Goal: Contribute content: Add original content to the website for others to see

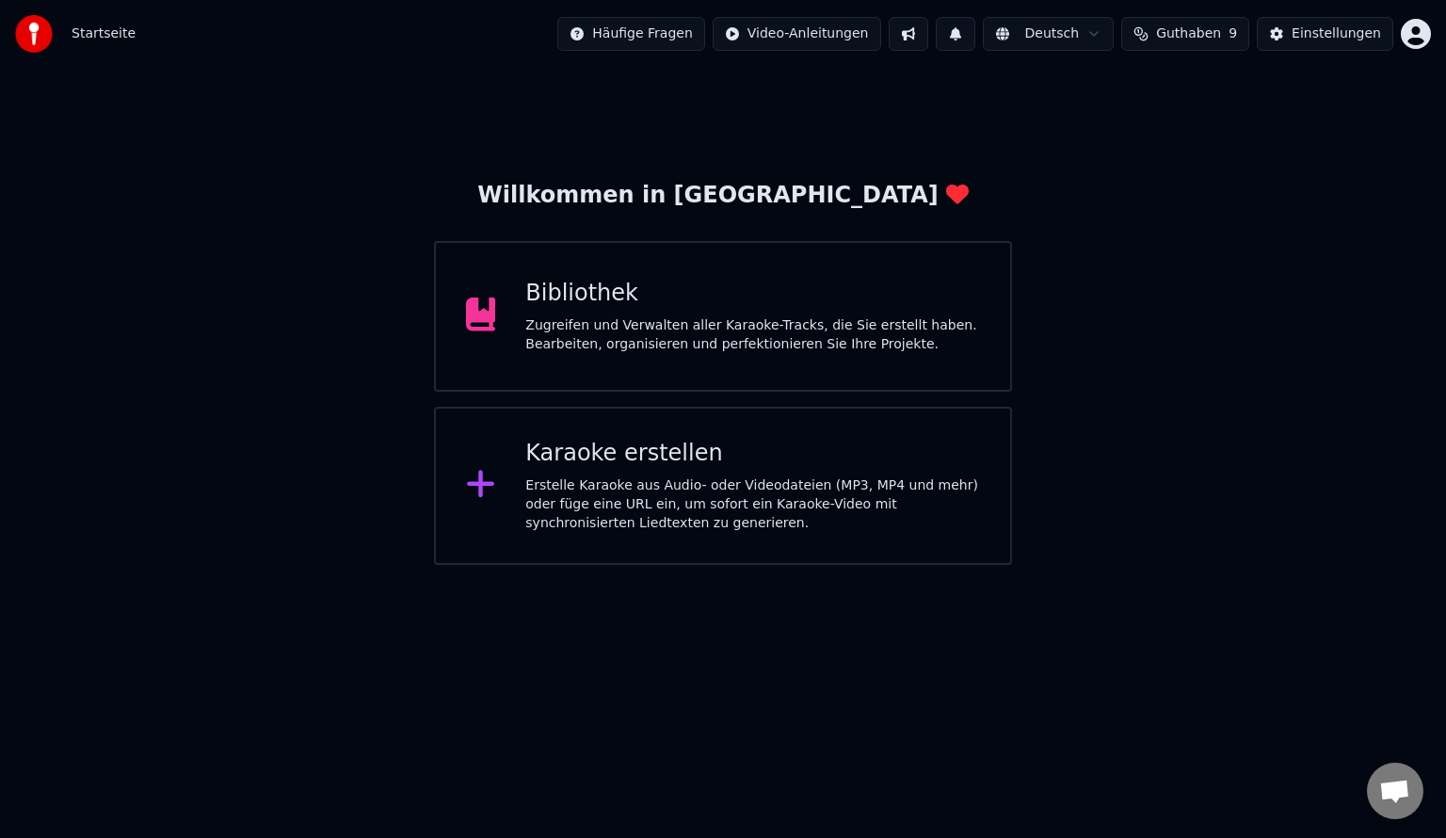
click at [509, 124] on div "Willkommen in Youka Bibliothek Zugreifen und Verwalten aller Karaoke-Tracks, di…" at bounding box center [723, 316] width 1446 height 497
click at [710, 282] on div "Bibliothek" at bounding box center [752, 294] width 455 height 30
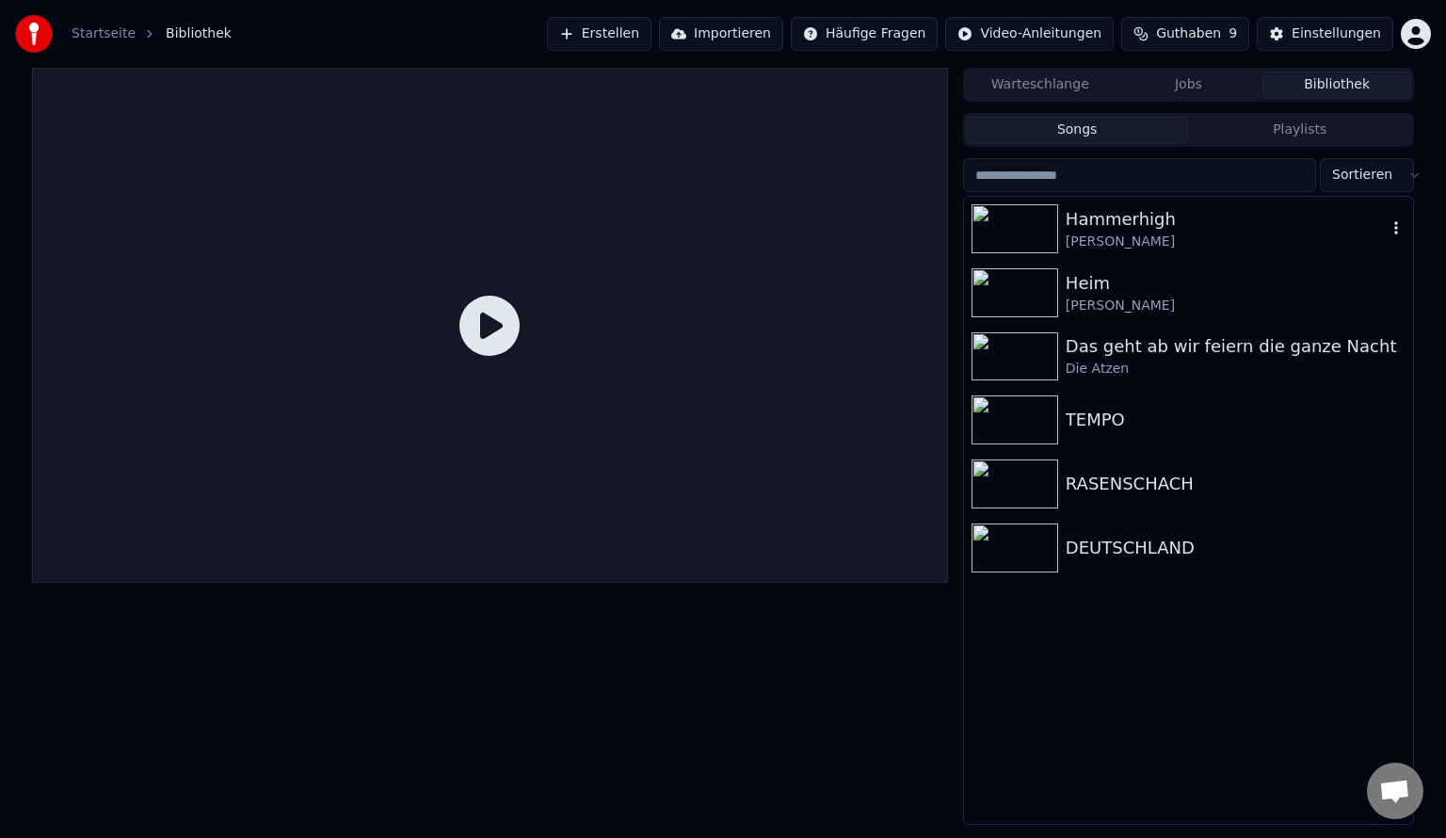
click at [1019, 233] on img at bounding box center [1014, 228] width 87 height 49
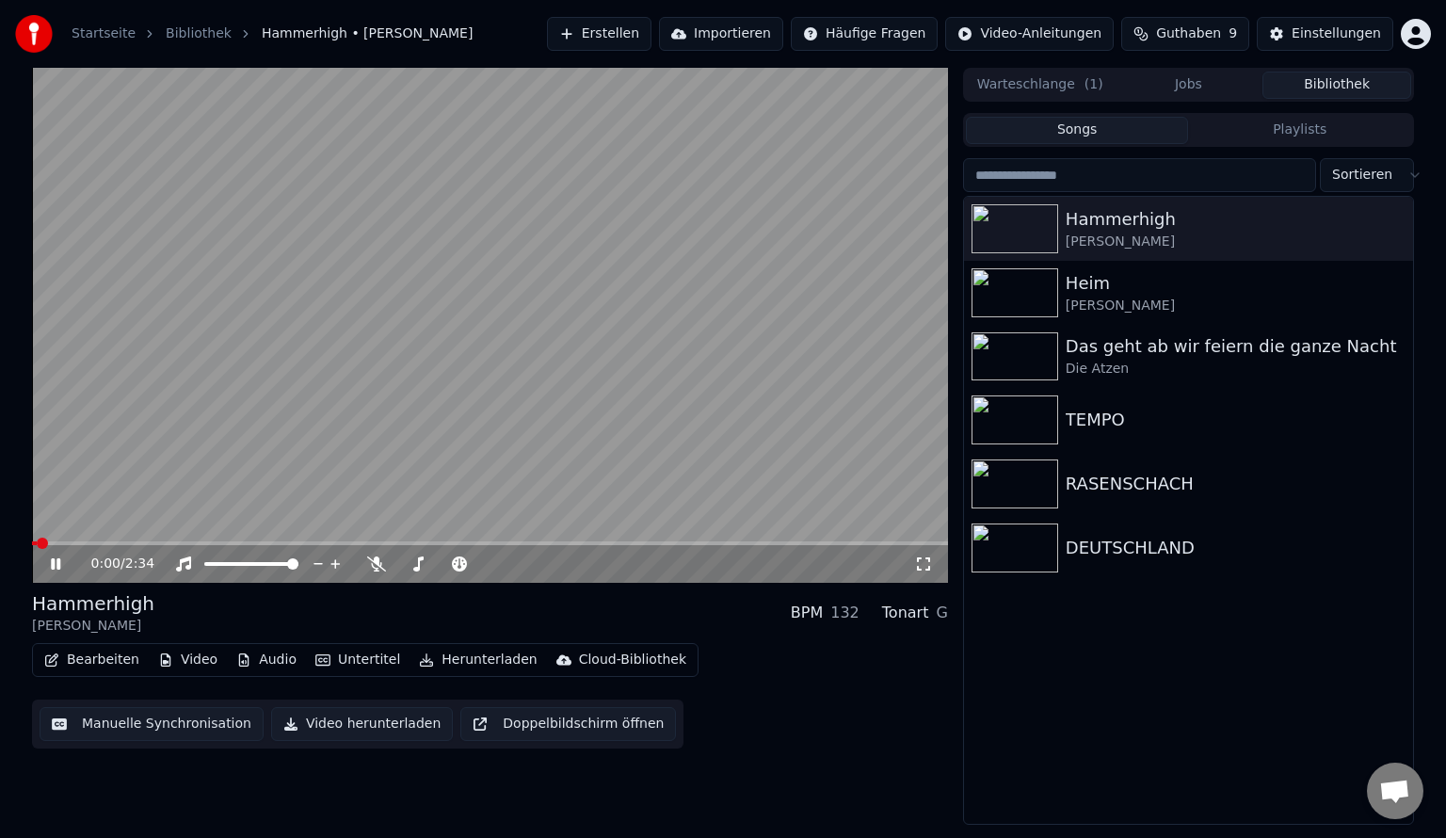
click at [96, 646] on div "Bearbeiten Video Audio Untertitel Herunterladen Cloud-Bibliothek" at bounding box center [365, 660] width 666 height 34
click at [96, 662] on button "Bearbeiten" at bounding box center [92, 660] width 110 height 26
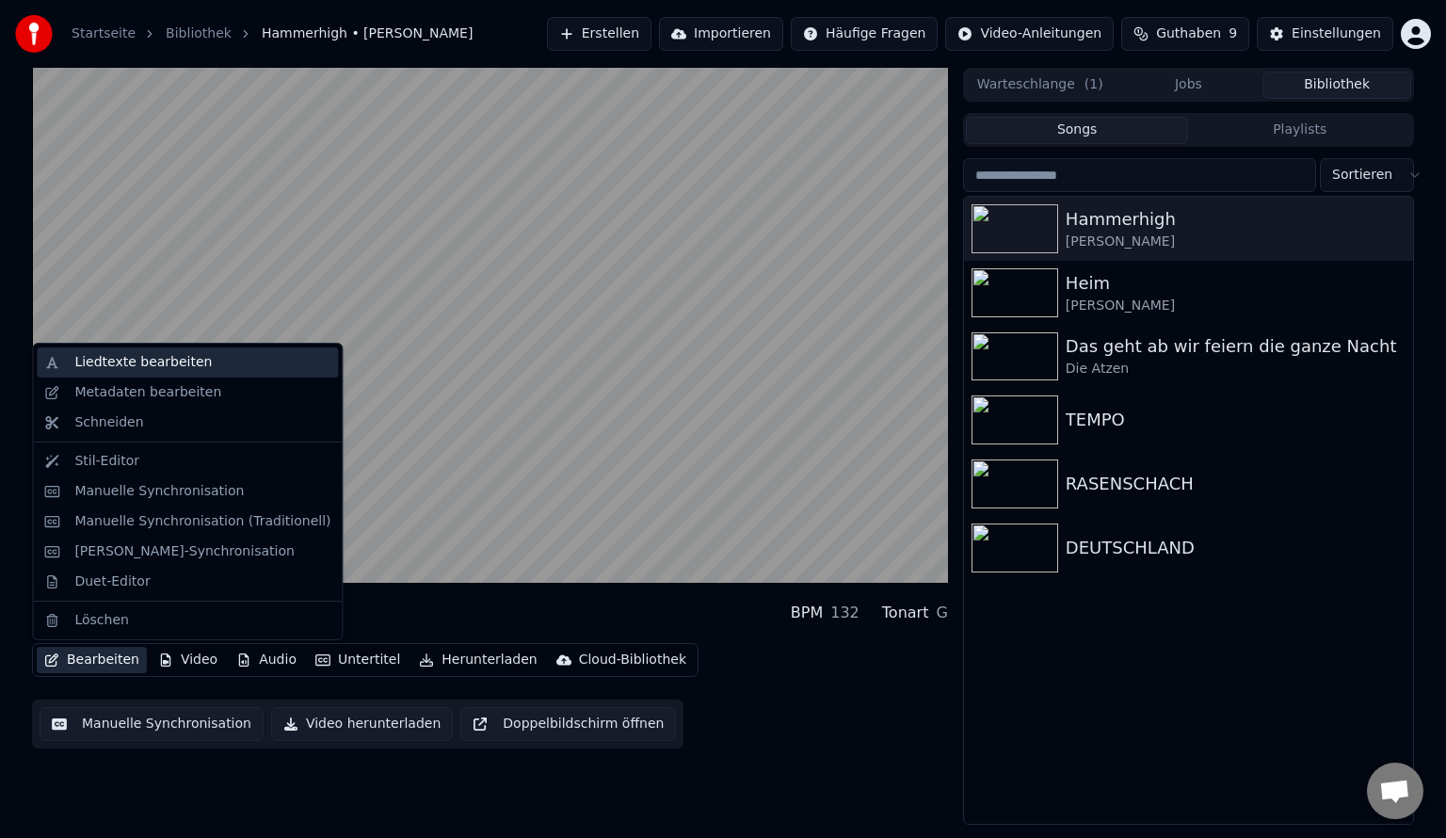
click at [137, 362] on div "Liedtexte bearbeiten" at bounding box center [142, 362] width 137 height 19
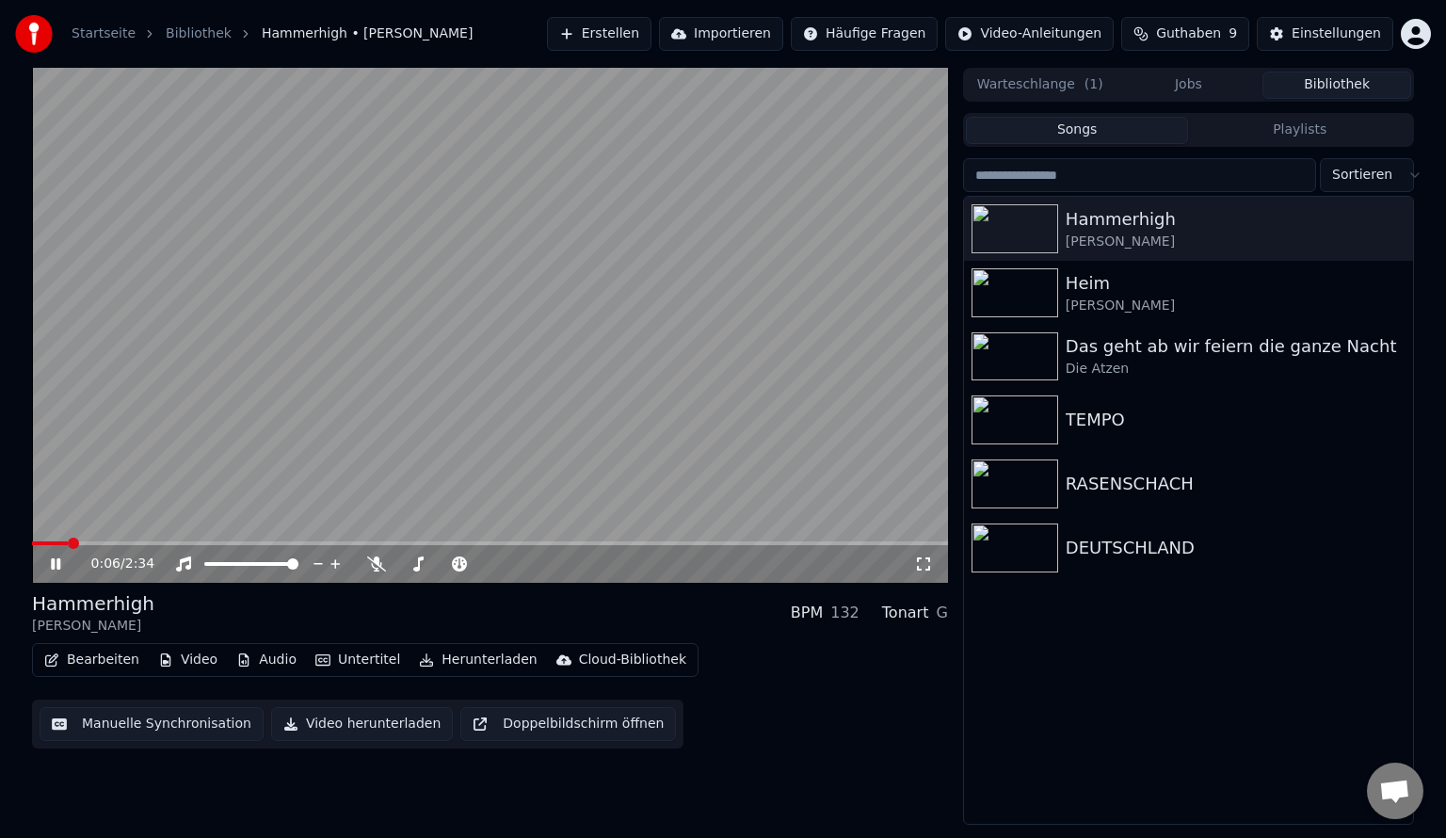
click at [309, 490] on video at bounding box center [490, 325] width 916 height 515
click at [92, 665] on button "Bearbeiten" at bounding box center [92, 660] width 110 height 26
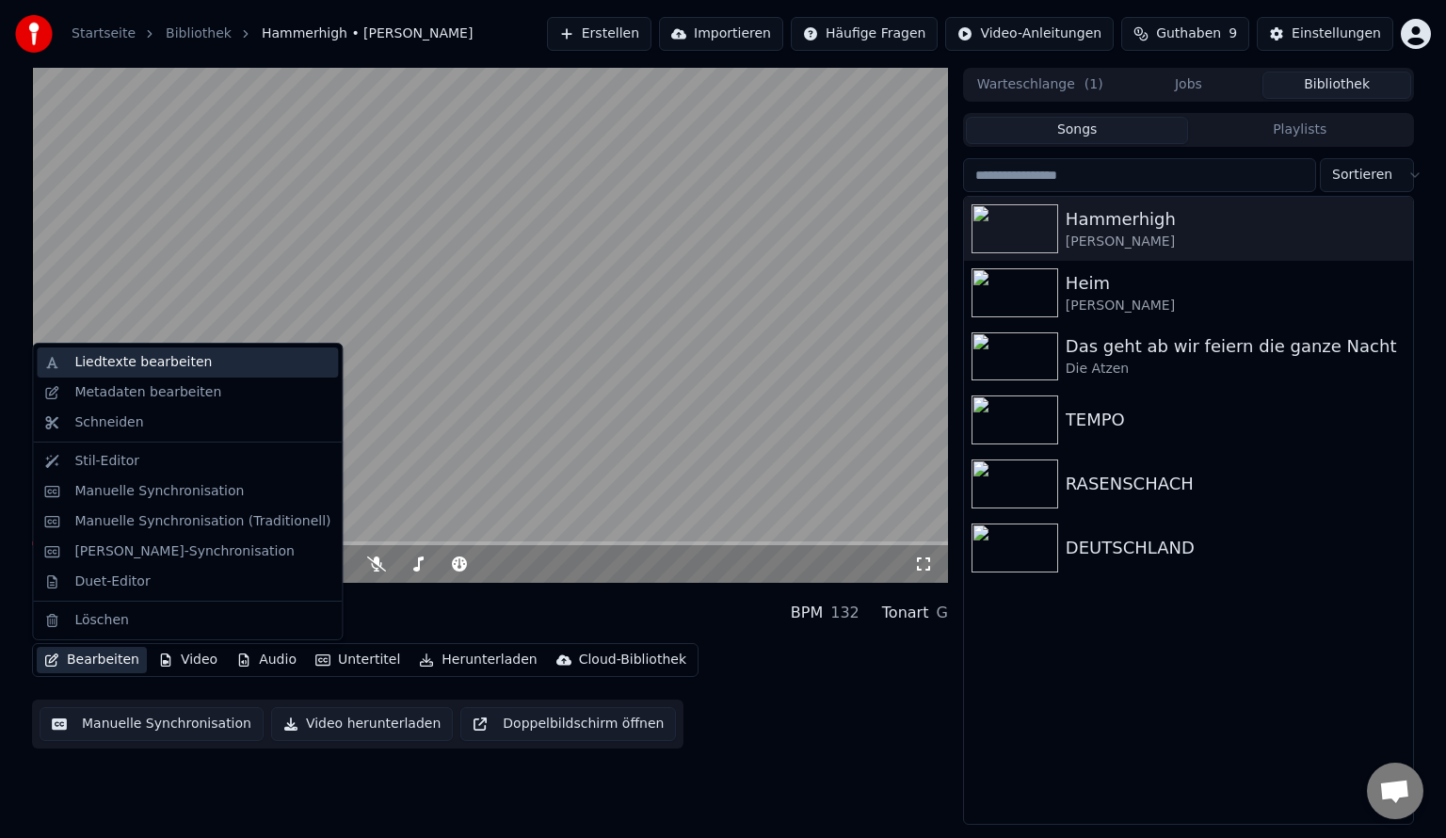
click at [131, 364] on div "Liedtexte bearbeiten" at bounding box center [142, 362] width 137 height 19
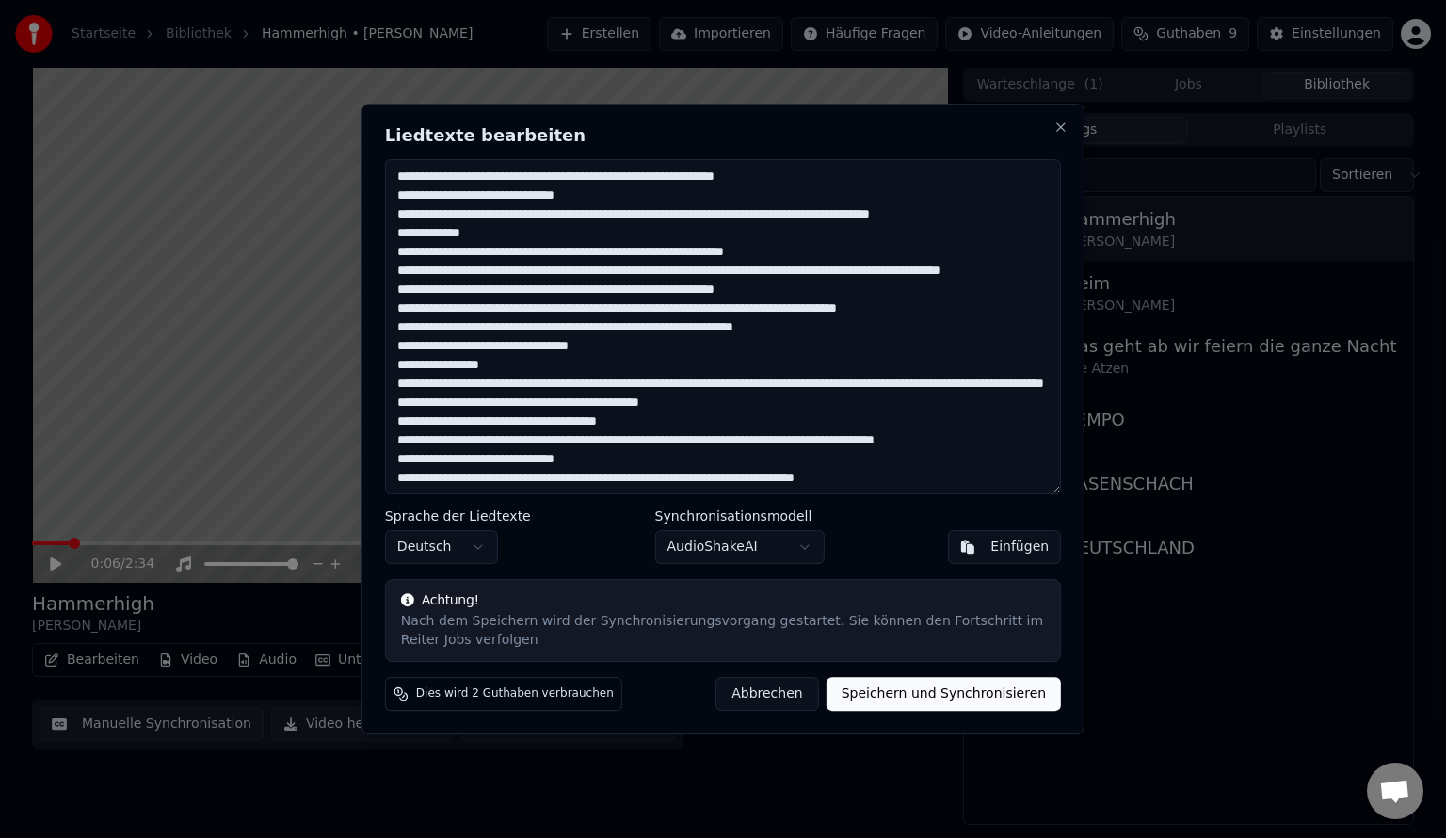
click at [459, 386] on textarea at bounding box center [723, 326] width 676 height 335
click at [442, 380] on textarea at bounding box center [723, 326] width 676 height 335
click at [461, 388] on textarea at bounding box center [723, 326] width 676 height 335
drag, startPoint x: 521, startPoint y: 387, endPoint x: 489, endPoint y: 387, distance: 31.1
click at [489, 387] on textarea at bounding box center [723, 326] width 676 height 335
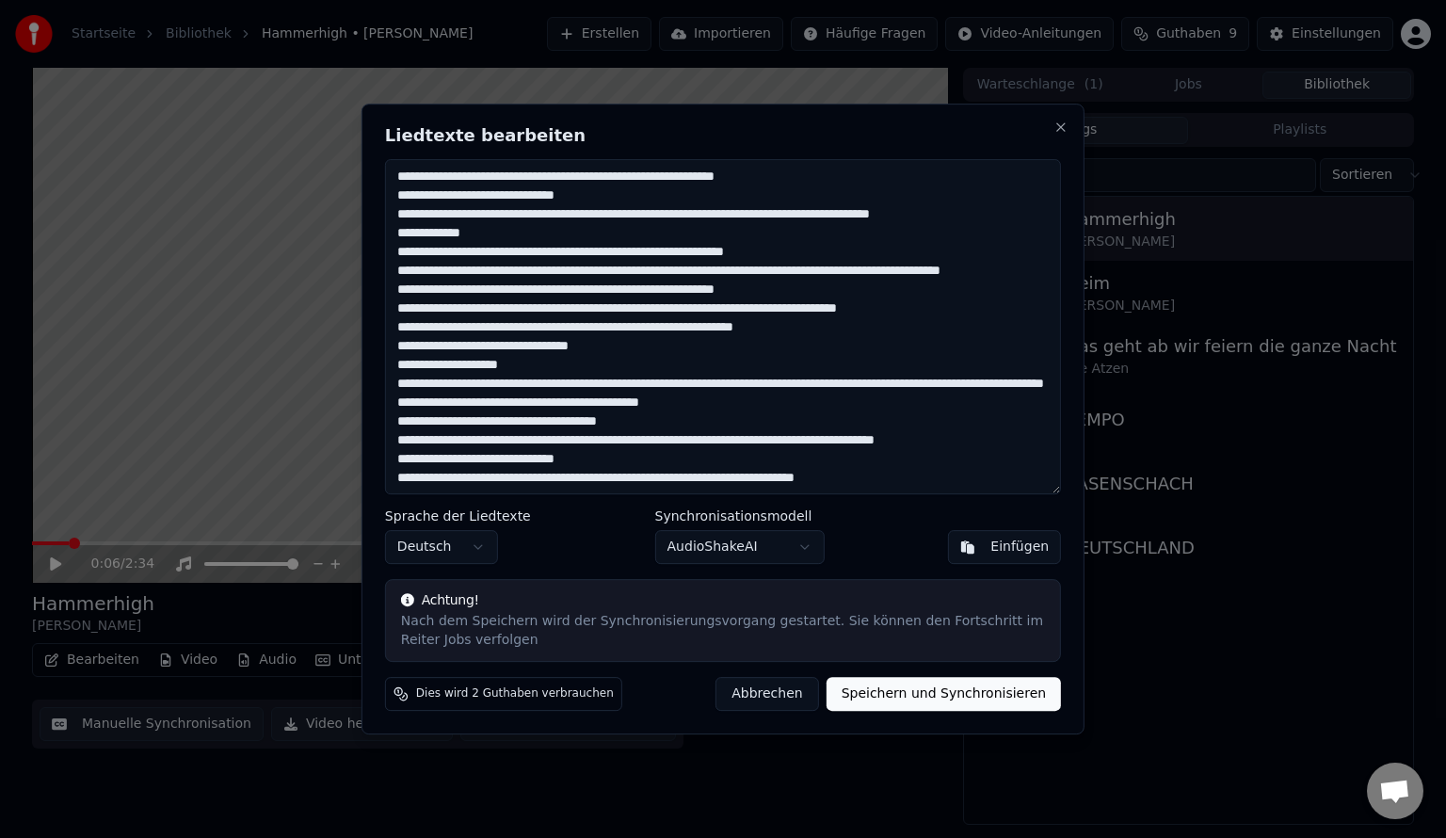
click at [489, 388] on textarea at bounding box center [723, 326] width 676 height 335
drag, startPoint x: 522, startPoint y: 386, endPoint x: 487, endPoint y: 388, distance: 35.8
click at [487, 388] on textarea at bounding box center [723, 326] width 676 height 335
click at [542, 365] on textarea at bounding box center [723, 326] width 676 height 335
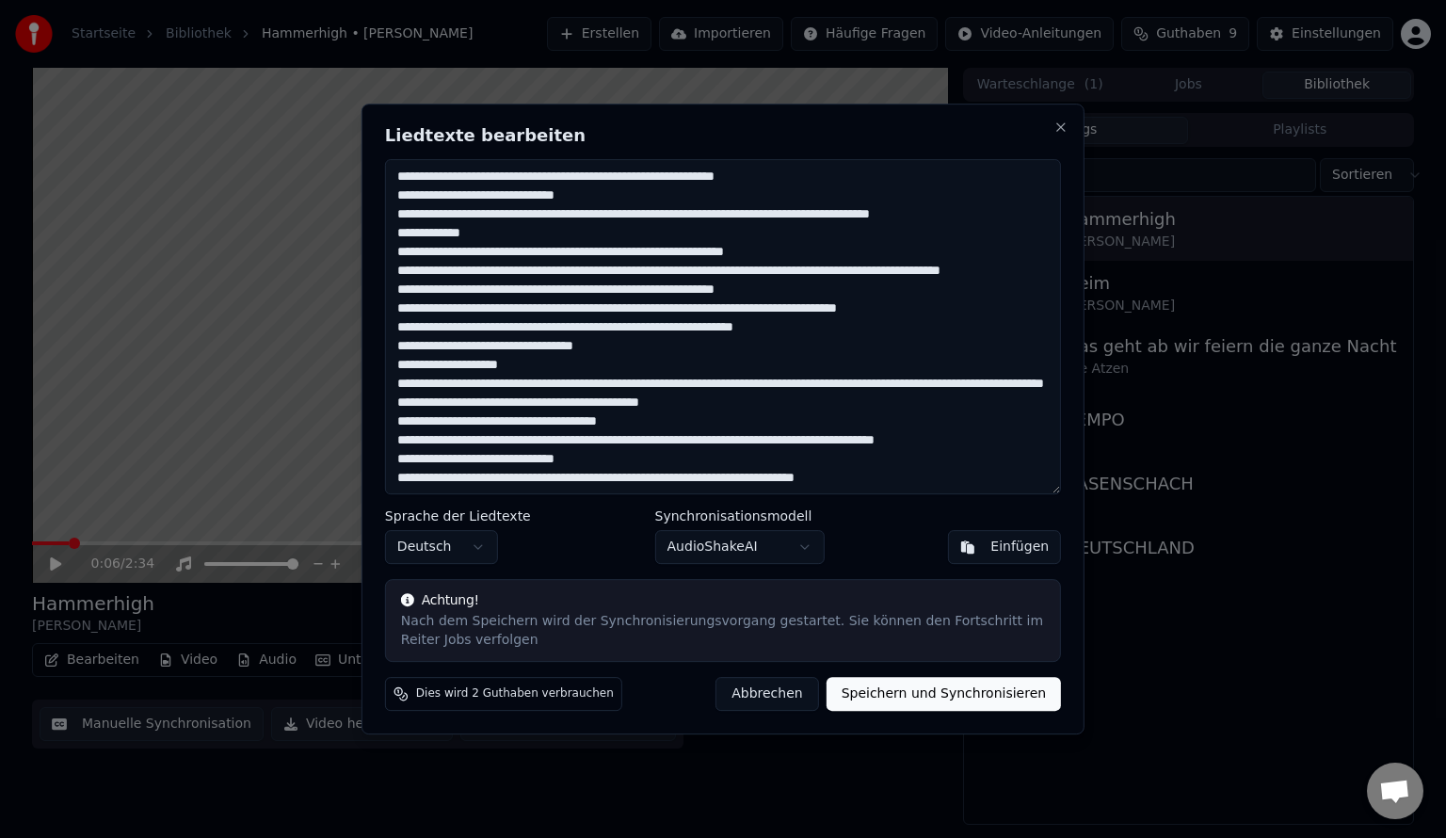
click at [667, 404] on textarea at bounding box center [723, 326] width 676 height 335
click at [475, 337] on textarea at bounding box center [723, 326] width 676 height 335
click at [648, 265] on textarea at bounding box center [723, 326] width 676 height 335
click at [494, 321] on textarea at bounding box center [723, 326] width 676 height 335
click at [471, 332] on textarea at bounding box center [723, 326] width 676 height 335
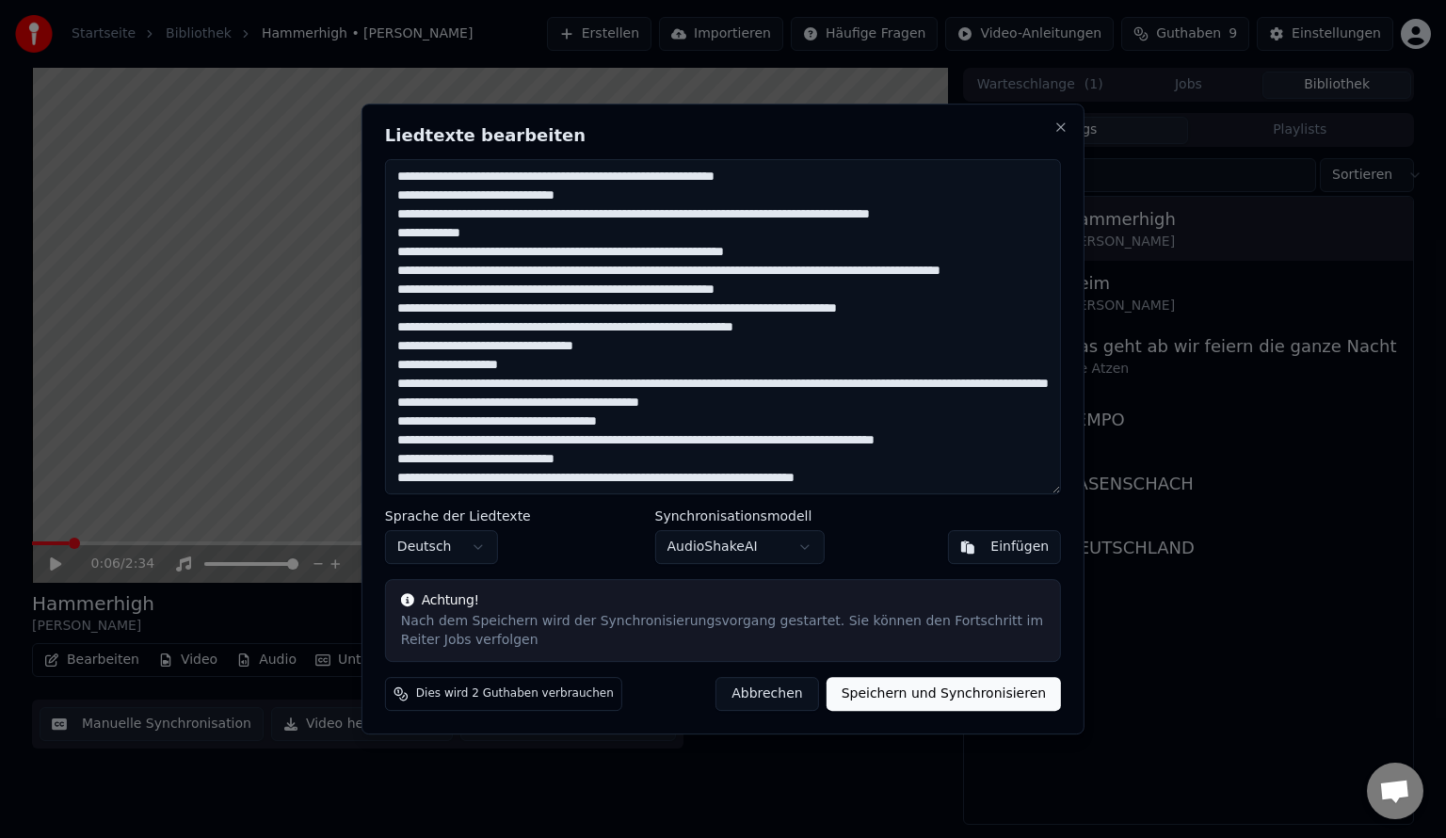
drag, startPoint x: 538, startPoint y: 328, endPoint x: 524, endPoint y: 321, distance: 15.6
click at [524, 321] on textarea at bounding box center [723, 326] width 676 height 335
click at [428, 319] on textarea at bounding box center [723, 326] width 676 height 335
click at [540, 329] on textarea at bounding box center [723, 326] width 676 height 335
click at [427, 331] on textarea at bounding box center [723, 326] width 676 height 335
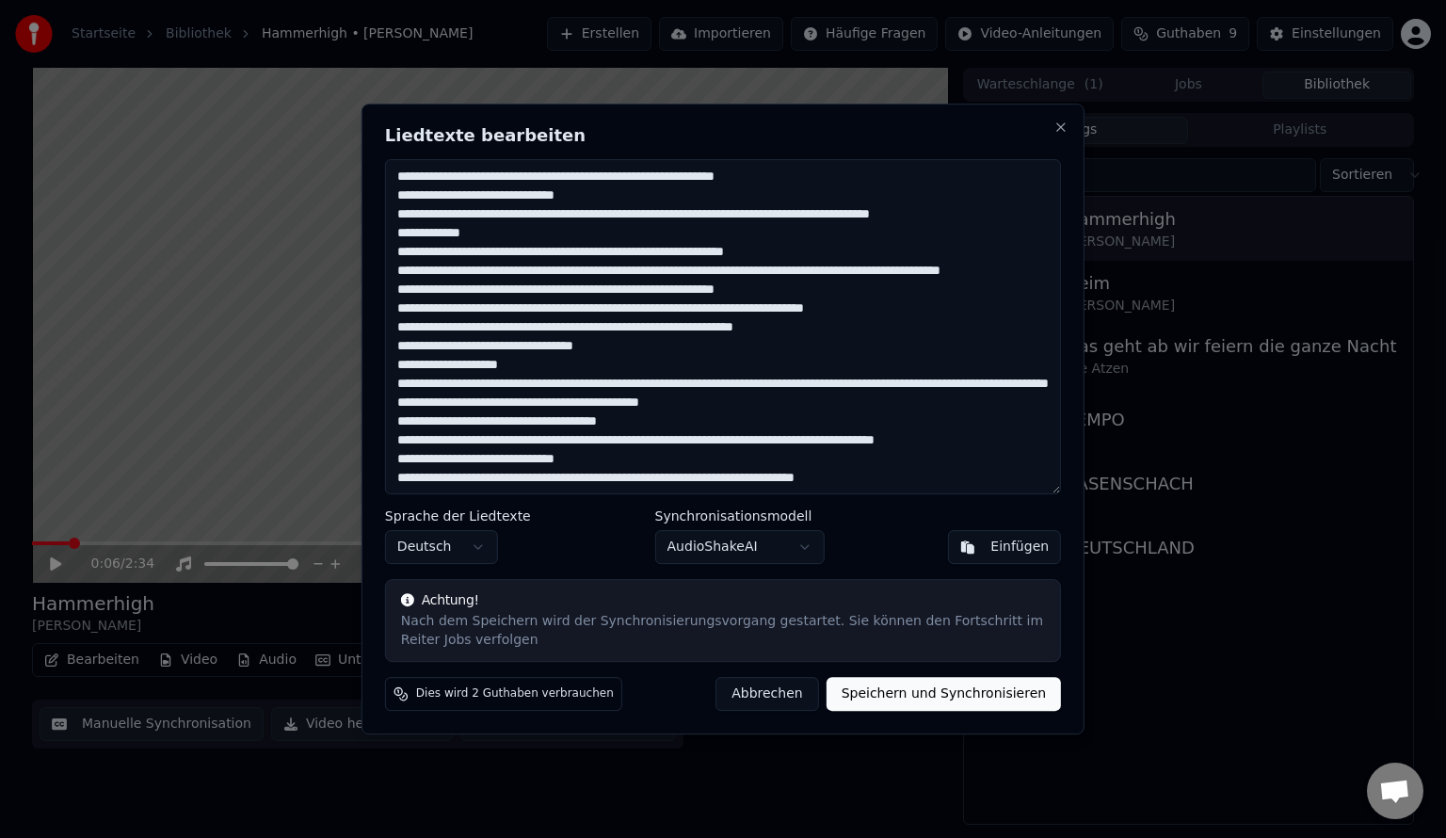
click at [512, 332] on textarea at bounding box center [723, 326] width 676 height 335
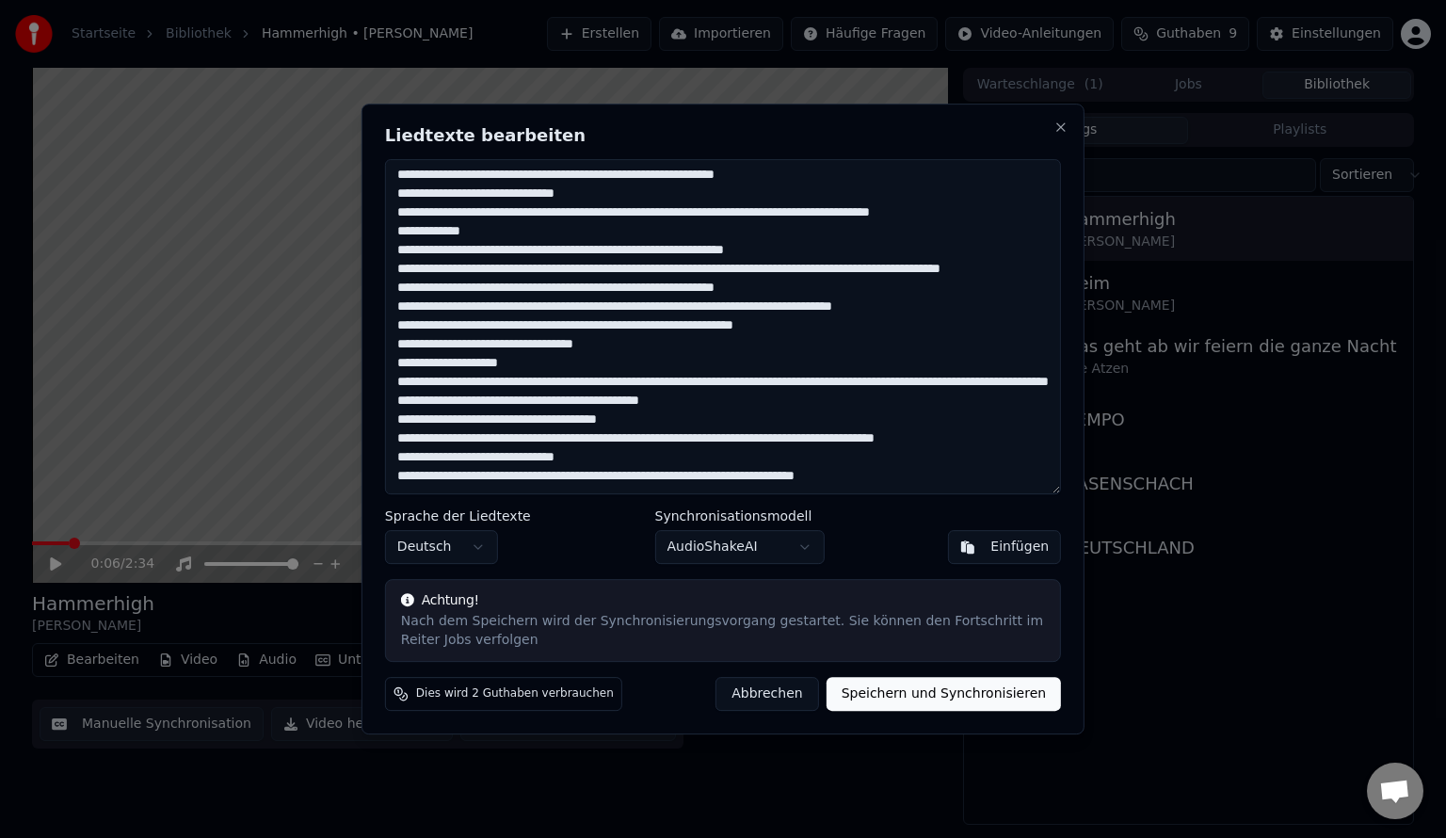
click at [532, 439] on textarea at bounding box center [723, 326] width 676 height 335
type textarea "**********"
click at [960, 697] on button "Speichern und Synchronisieren" at bounding box center [943, 694] width 235 height 34
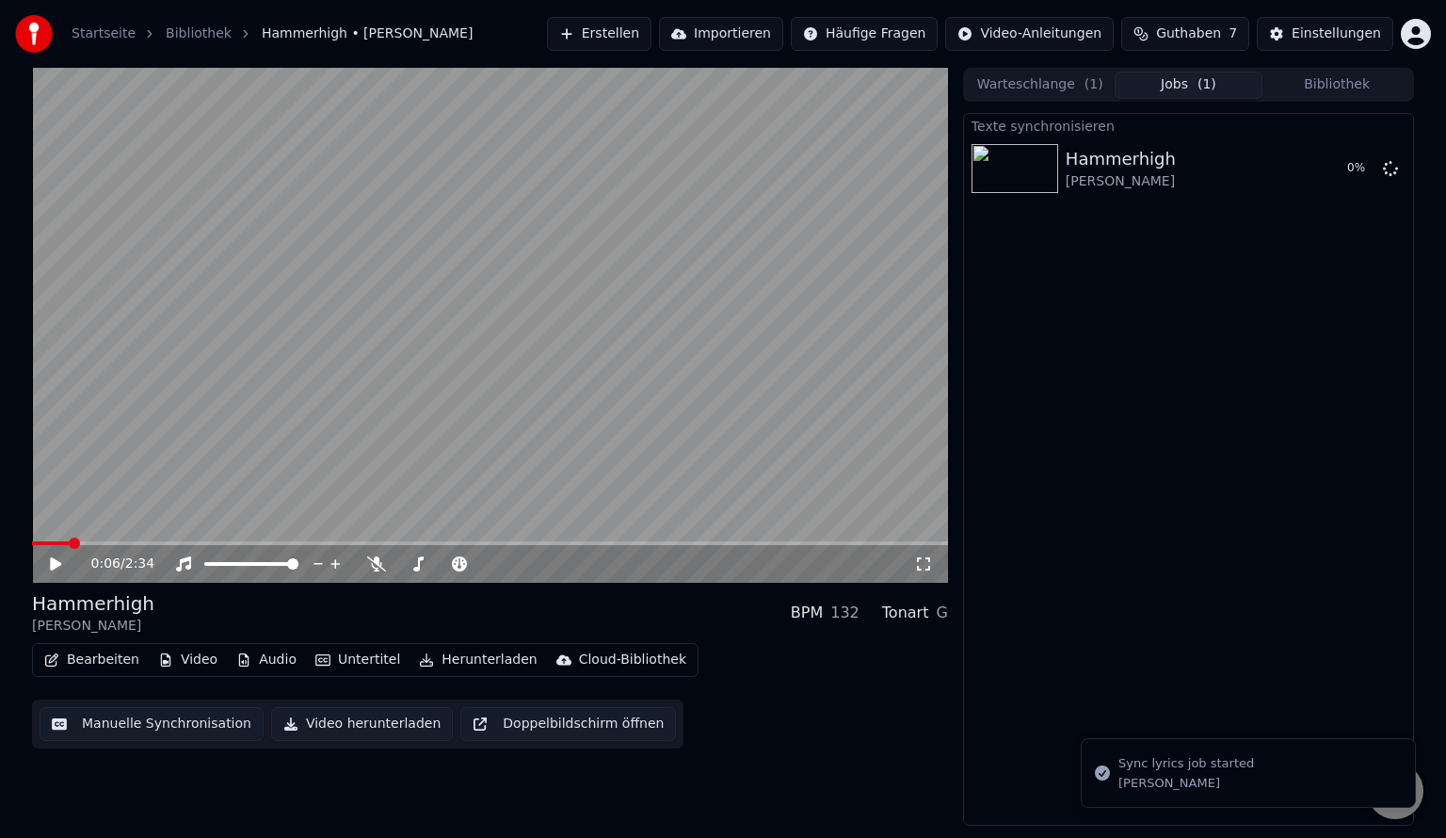
click at [1056, 94] on button "Warteschlange ( 1 )" at bounding box center [1040, 85] width 149 height 27
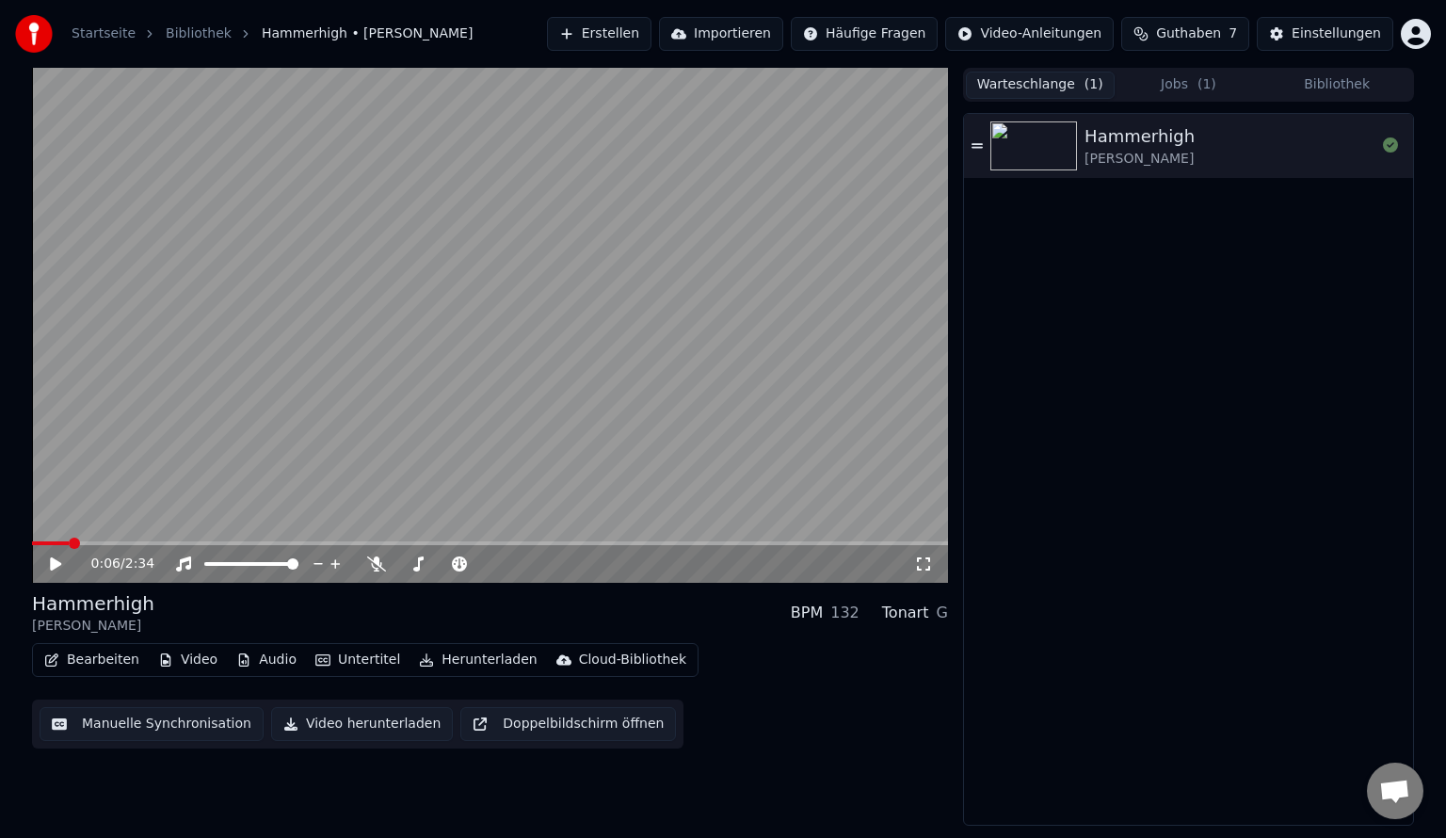
click at [1141, 89] on button "Jobs ( 1 )" at bounding box center [1188, 85] width 149 height 27
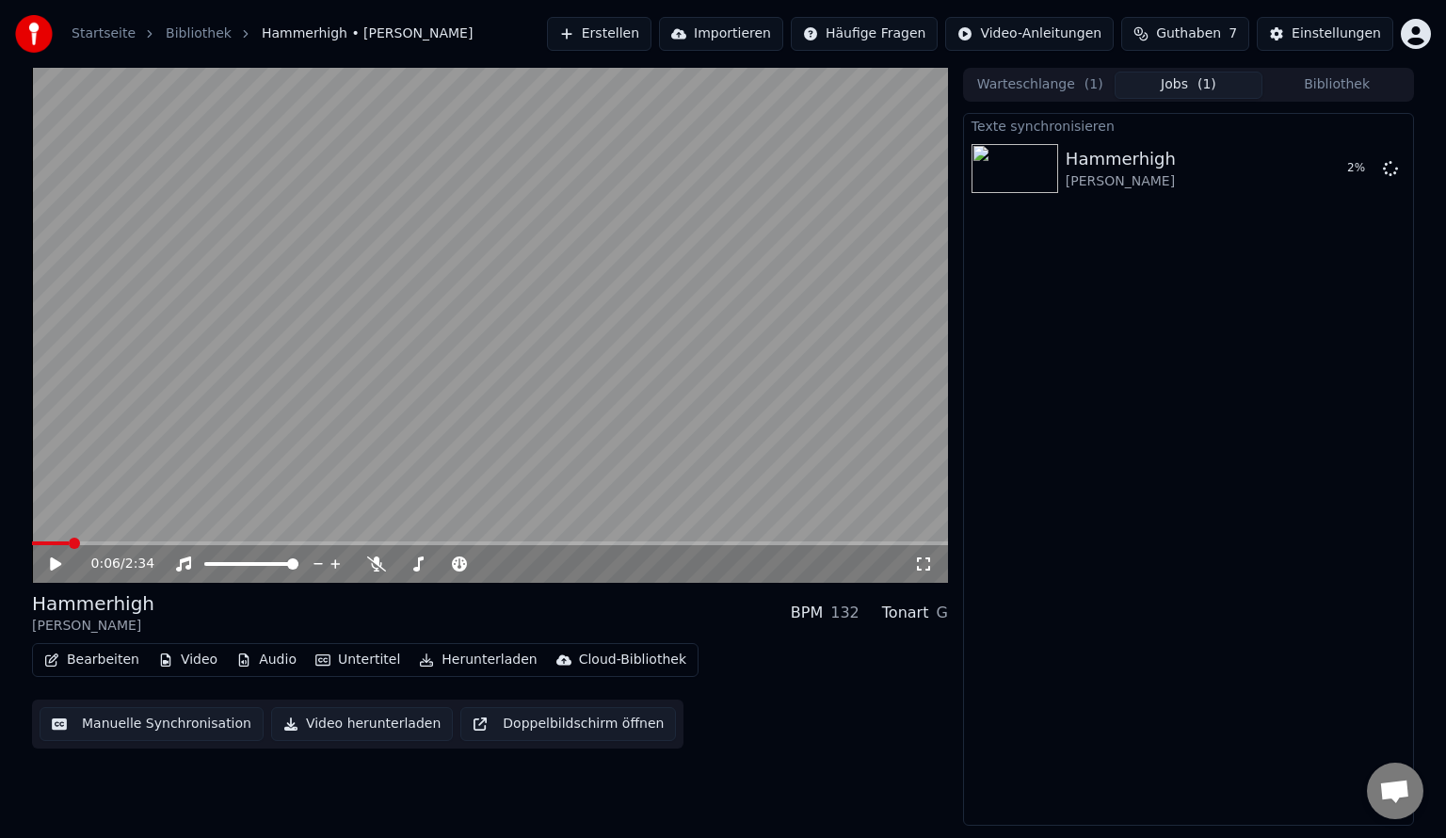
click at [584, 725] on button "Doppelbildschirm öffnen" at bounding box center [568, 724] width 216 height 34
click at [513, 349] on video at bounding box center [490, 325] width 916 height 515
